Goal: Understand process/instructions: Learn how to perform a task or action

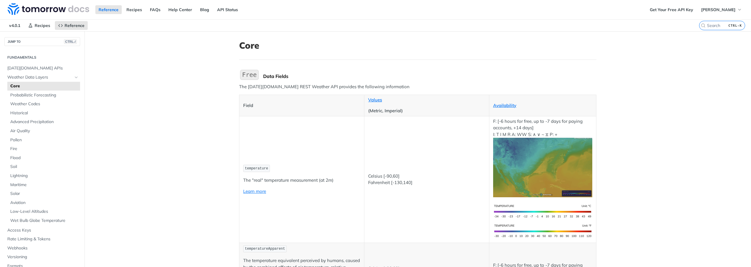
click at [542, 176] on img "Expand image" at bounding box center [542, 168] width 99 height 60
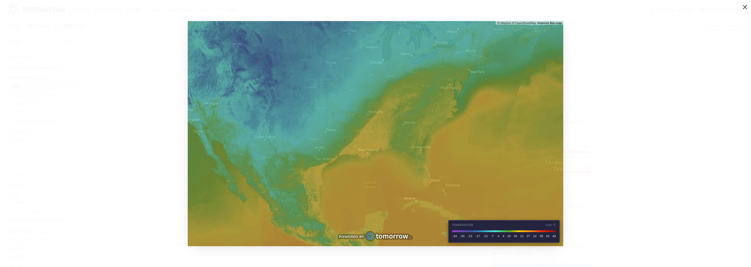
click at [472, 174] on img "Collapse image" at bounding box center [376, 133] width 376 height 225
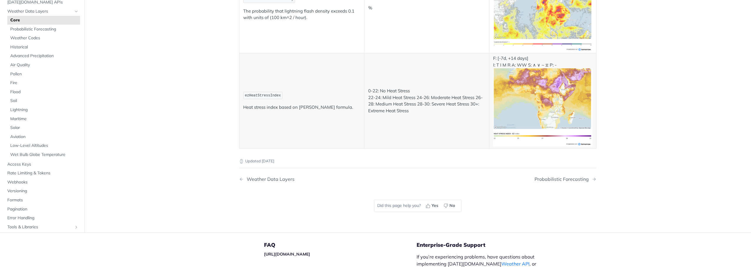
scroll to position [3242, 0]
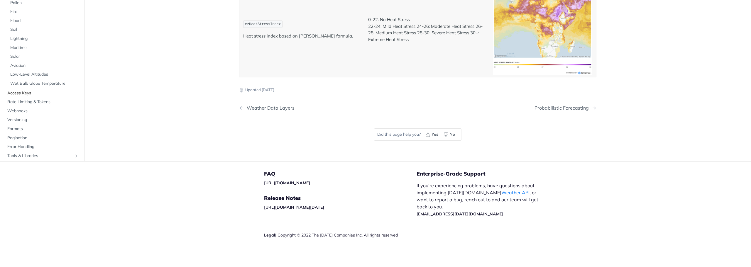
click at [21, 92] on span "Access Keys" at bounding box center [42, 93] width 71 height 6
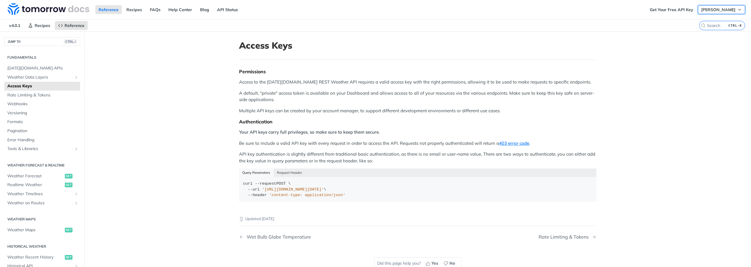
click at [714, 10] on span "[PERSON_NAME]" at bounding box center [719, 9] width 34 height 5
click at [704, 21] on link "Suggested Edits" at bounding box center [712, 21] width 58 height 8
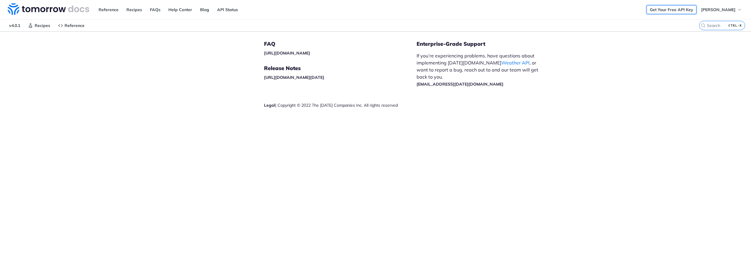
click at [677, 11] on link "Get Your Free API Key" at bounding box center [672, 9] width 50 height 9
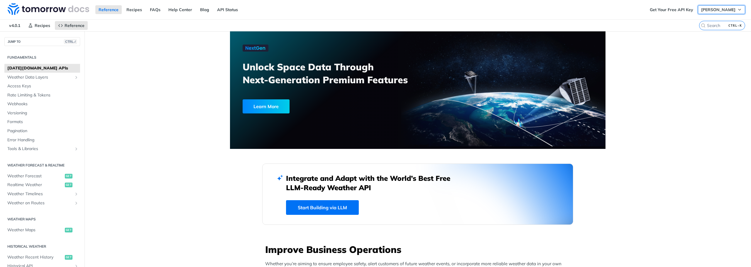
click at [721, 11] on span "[PERSON_NAME]" at bounding box center [719, 9] width 34 height 5
click at [703, 31] on link "Log Out" at bounding box center [712, 29] width 58 height 8
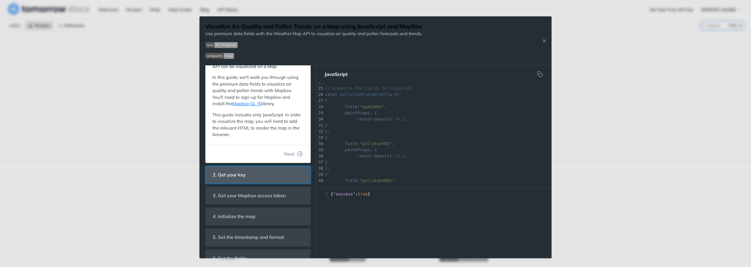
click at [257, 183] on header "2. Get your key" at bounding box center [258, 174] width 105 height 17
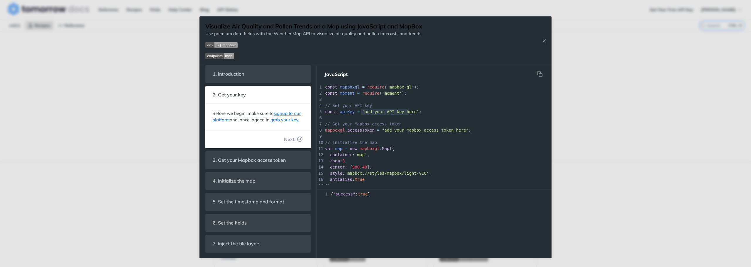
drag, startPoint x: 362, startPoint y: 112, endPoint x: 408, endPoint y: 112, distance: 45.8
click at [408, 112] on span ""add your API key here"" at bounding box center [390, 111] width 57 height 5
type textarea "​add your API key here"
paste textarea
click at [403, 98] on pre "​" at bounding box center [459, 100] width 270 height 6
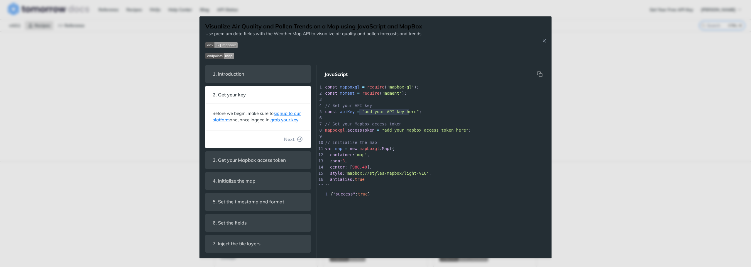
type textarea "add your API key here"
drag, startPoint x: 409, startPoint y: 114, endPoint x: 361, endPoint y: 112, distance: 47.3
click at [361, 112] on pre "const apiKey = "add your API key here" ;" at bounding box center [459, 112] width 270 height 6
paste textarea
click at [298, 140] on icon "button" at bounding box center [300, 139] width 5 height 5
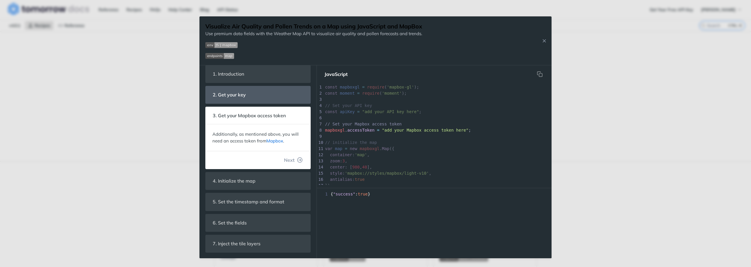
click at [275, 141] on link "Mapbox" at bounding box center [275, 141] width 17 height 6
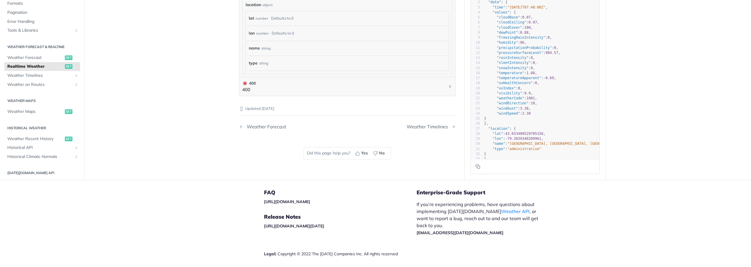
scroll to position [392, 0]
